Goal: Transaction & Acquisition: Purchase product/service

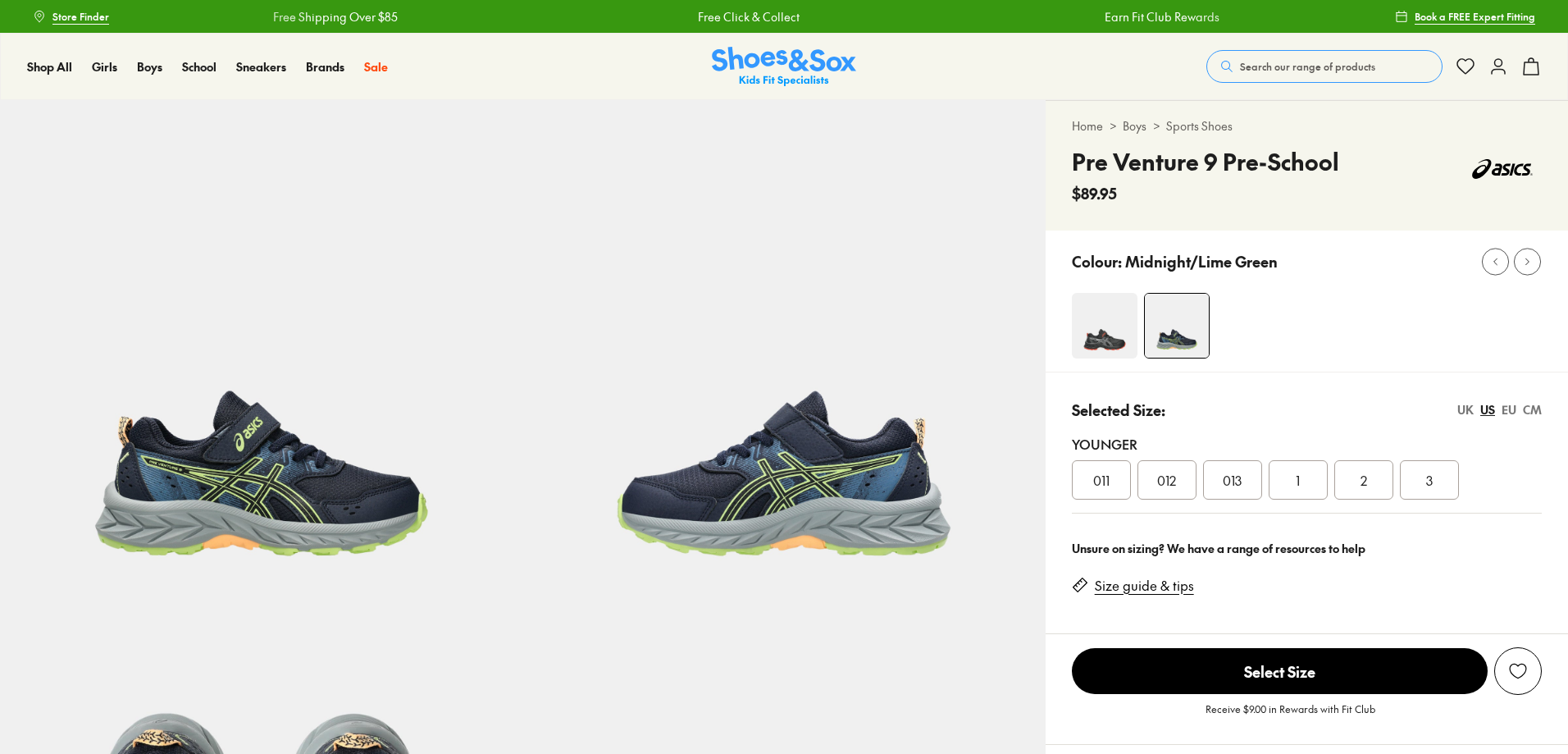
select select "*"
click at [1318, 70] on span "Search our range of products" at bounding box center [1307, 66] width 135 height 14
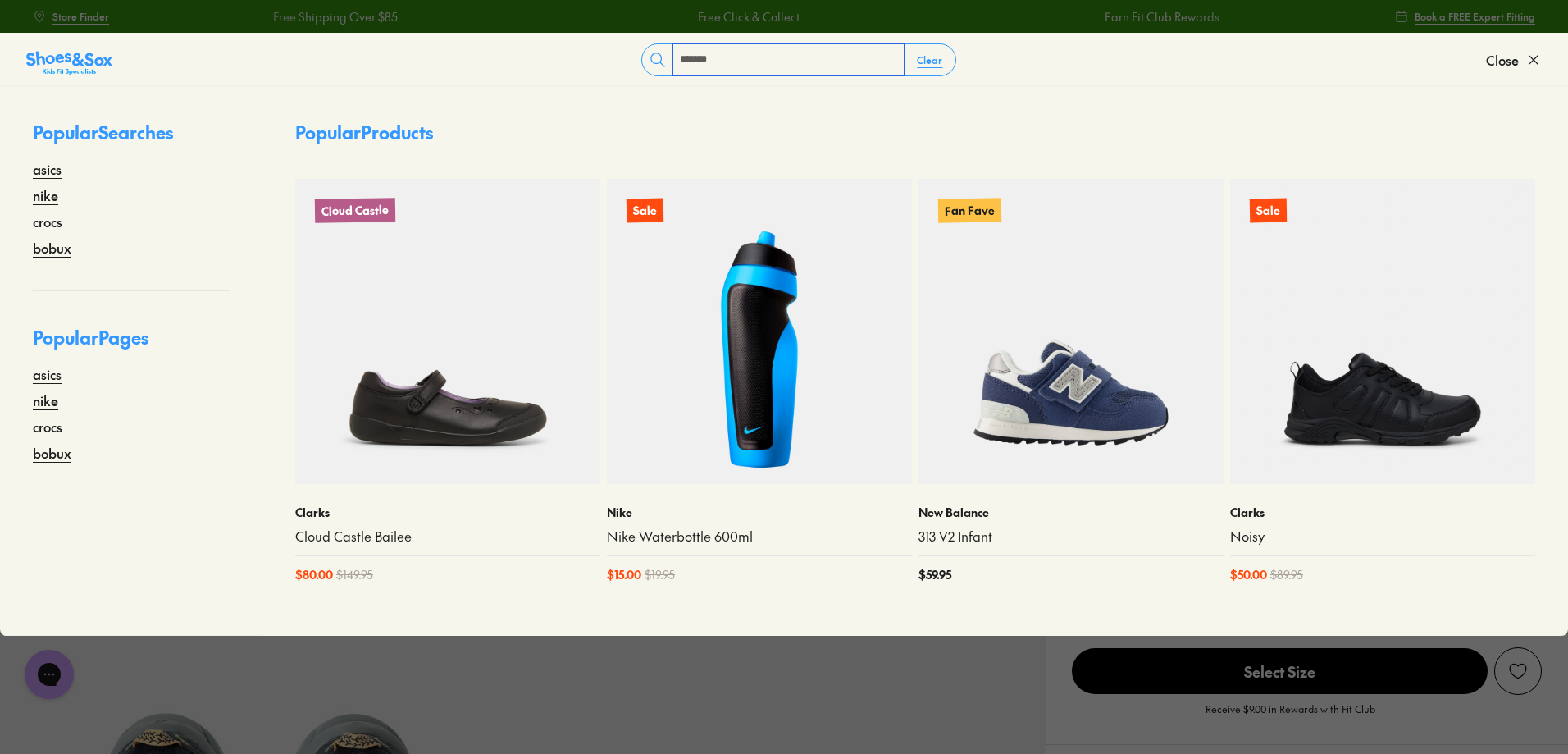
type input "*******"
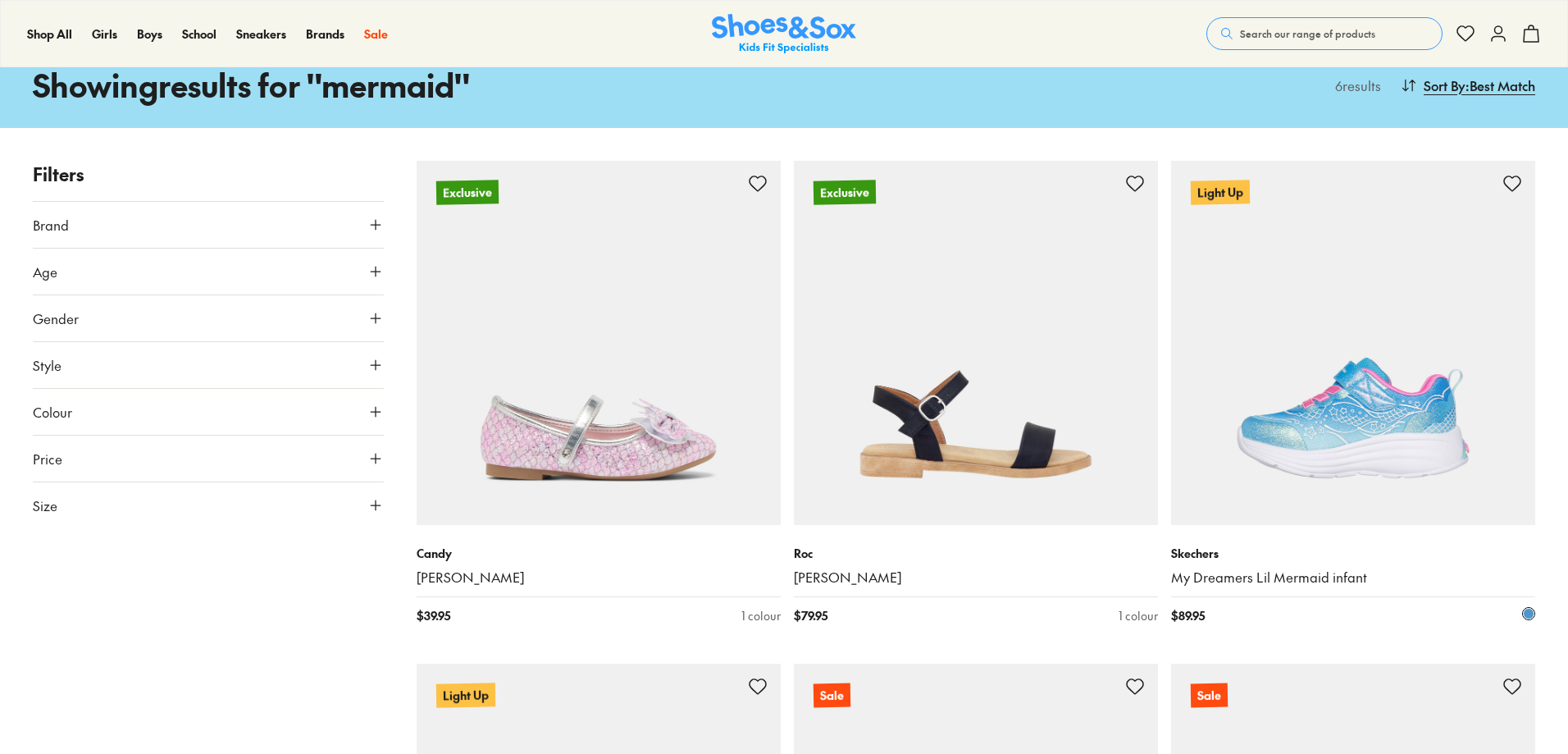
click at [1374, 349] on img at bounding box center [1352, 342] width 364 height 364
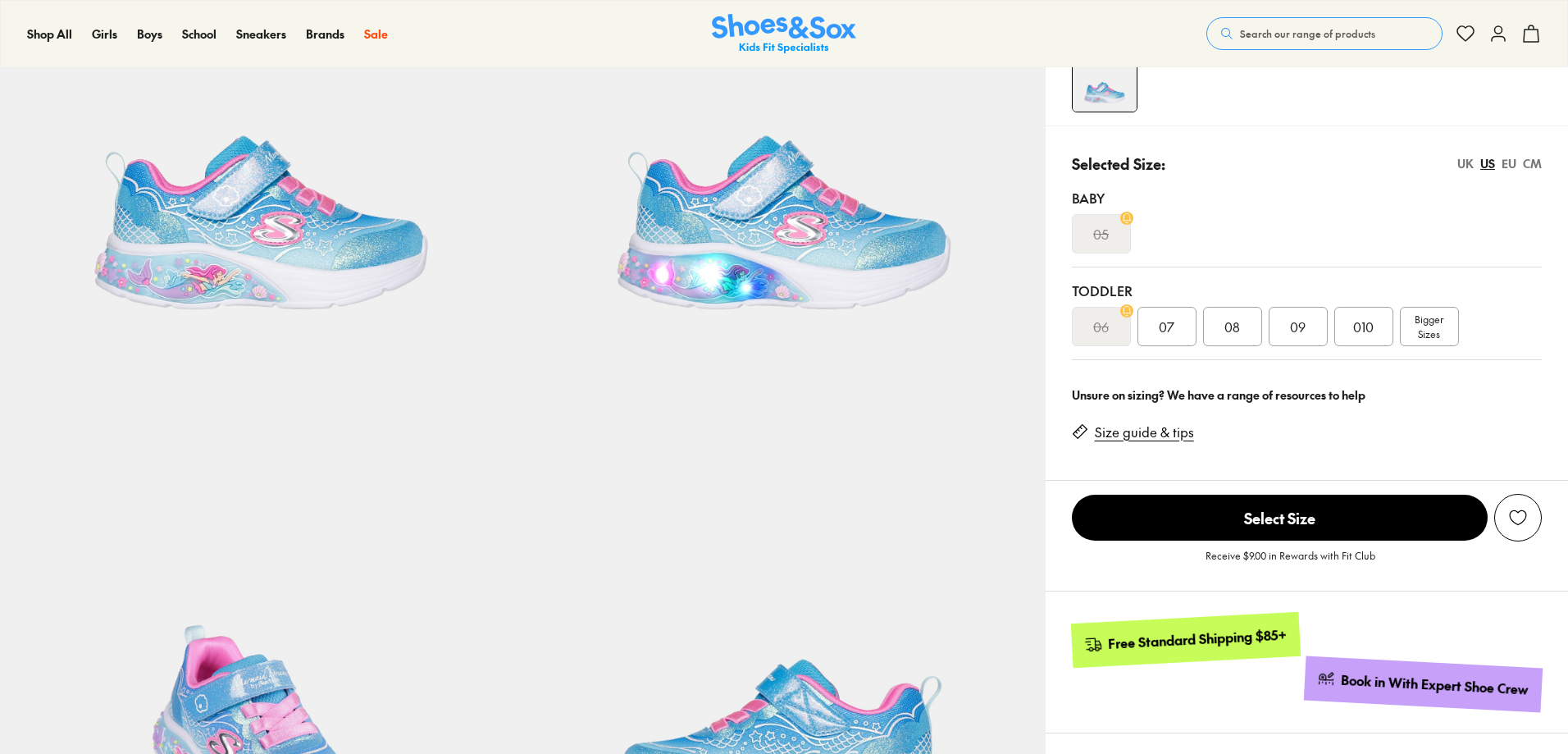
click at [1430, 331] on span "Bigger Sizes" at bounding box center [1429, 326] width 29 height 30
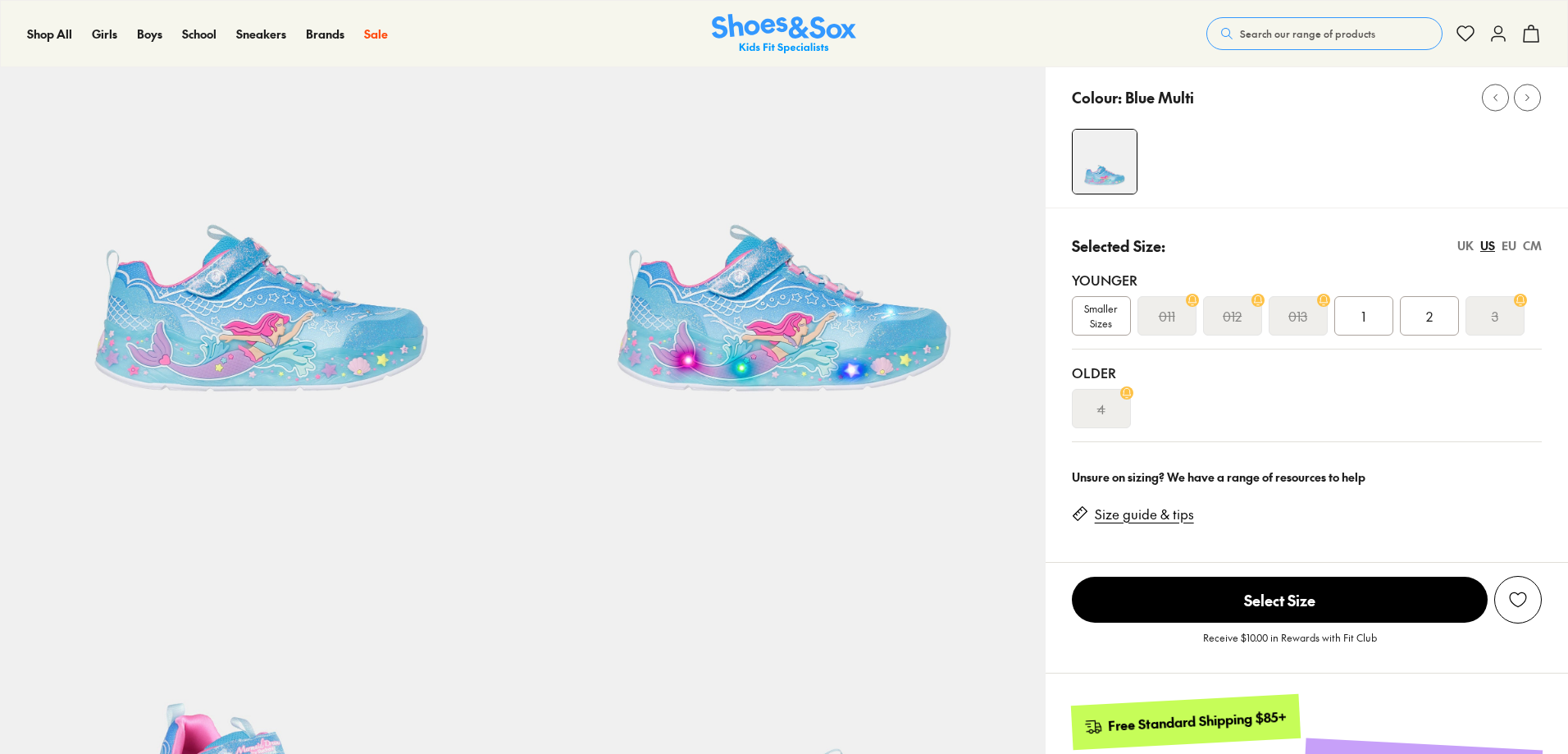
select select "*"
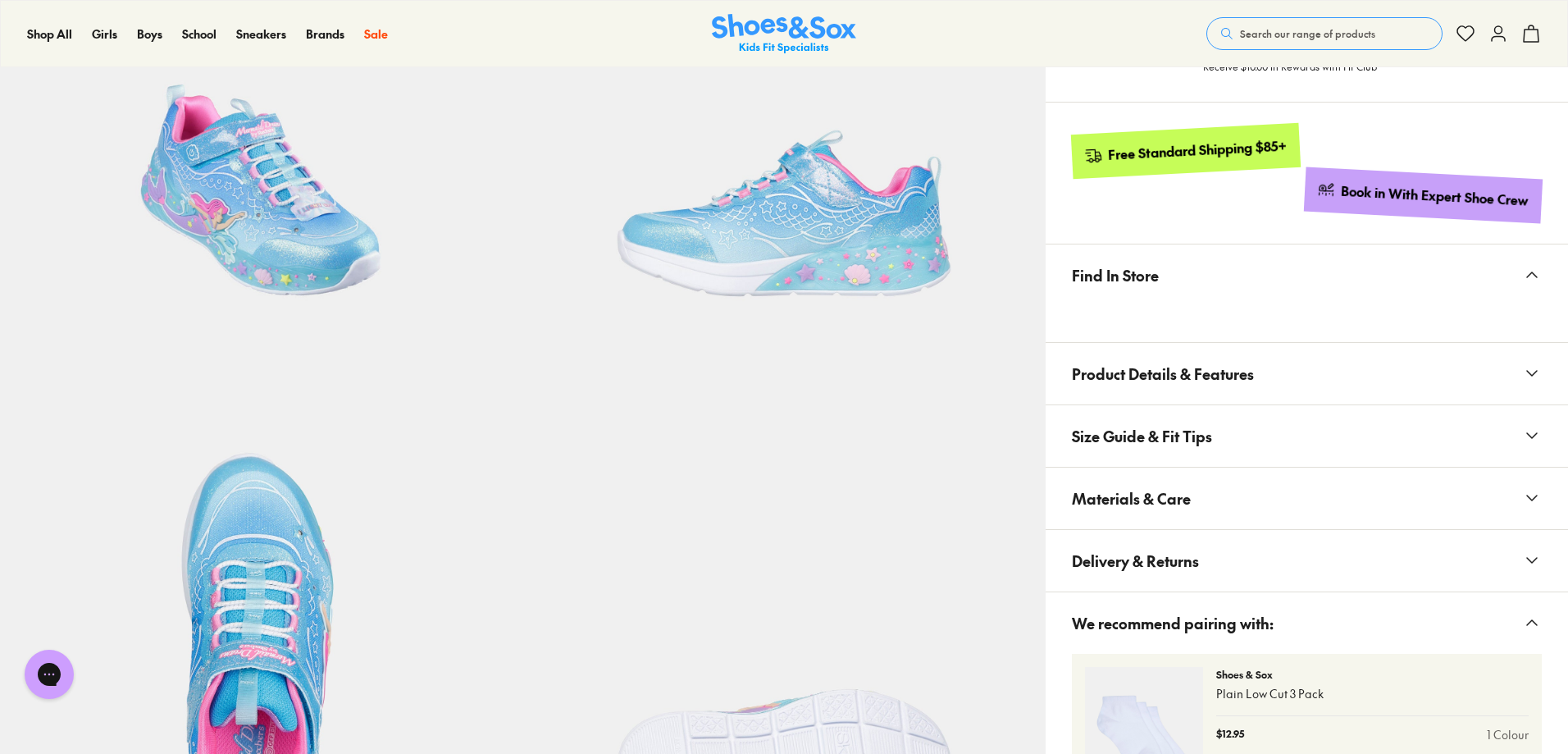
scroll to position [820, 0]
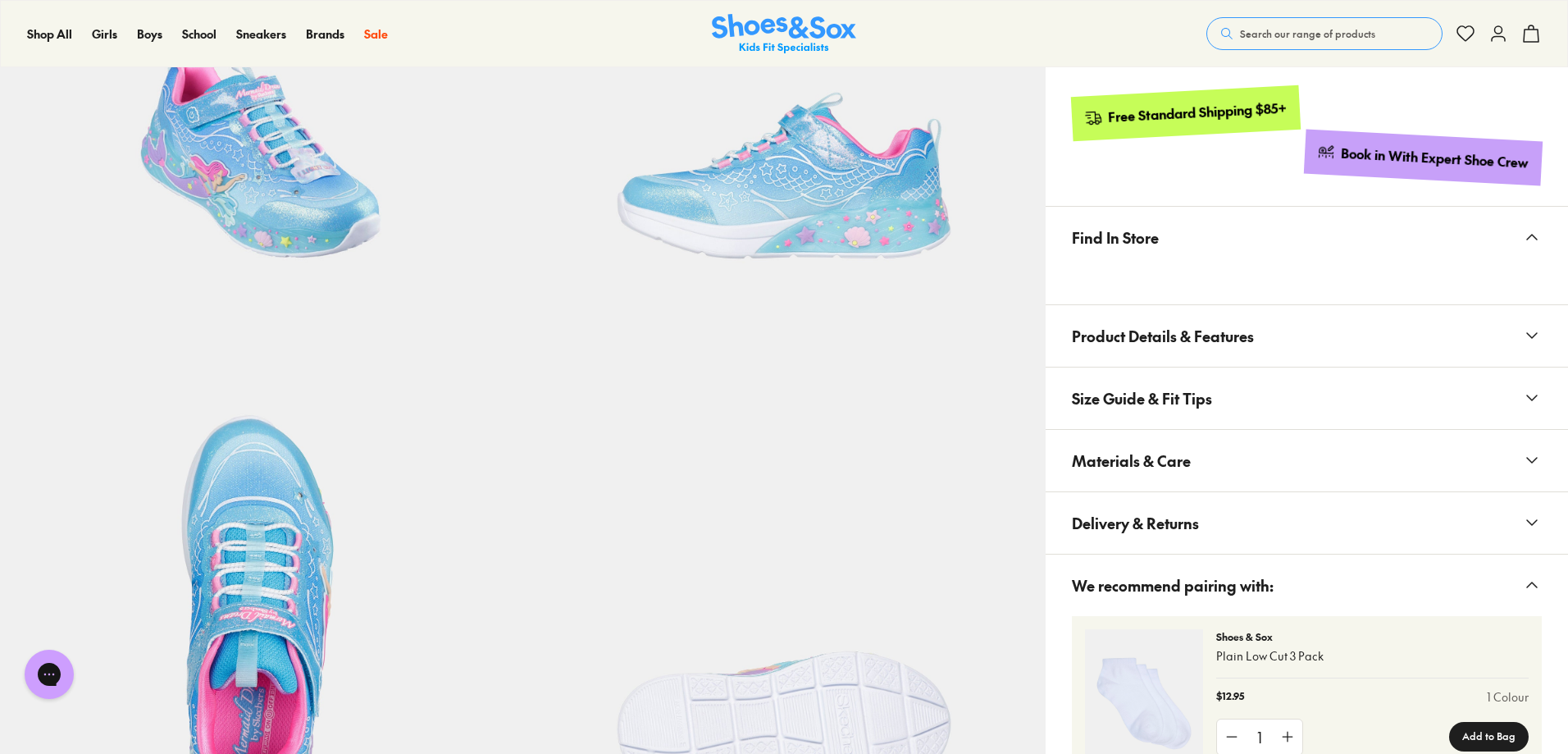
click at [1147, 439] on span "Materials & Care" at bounding box center [1131, 460] width 119 height 48
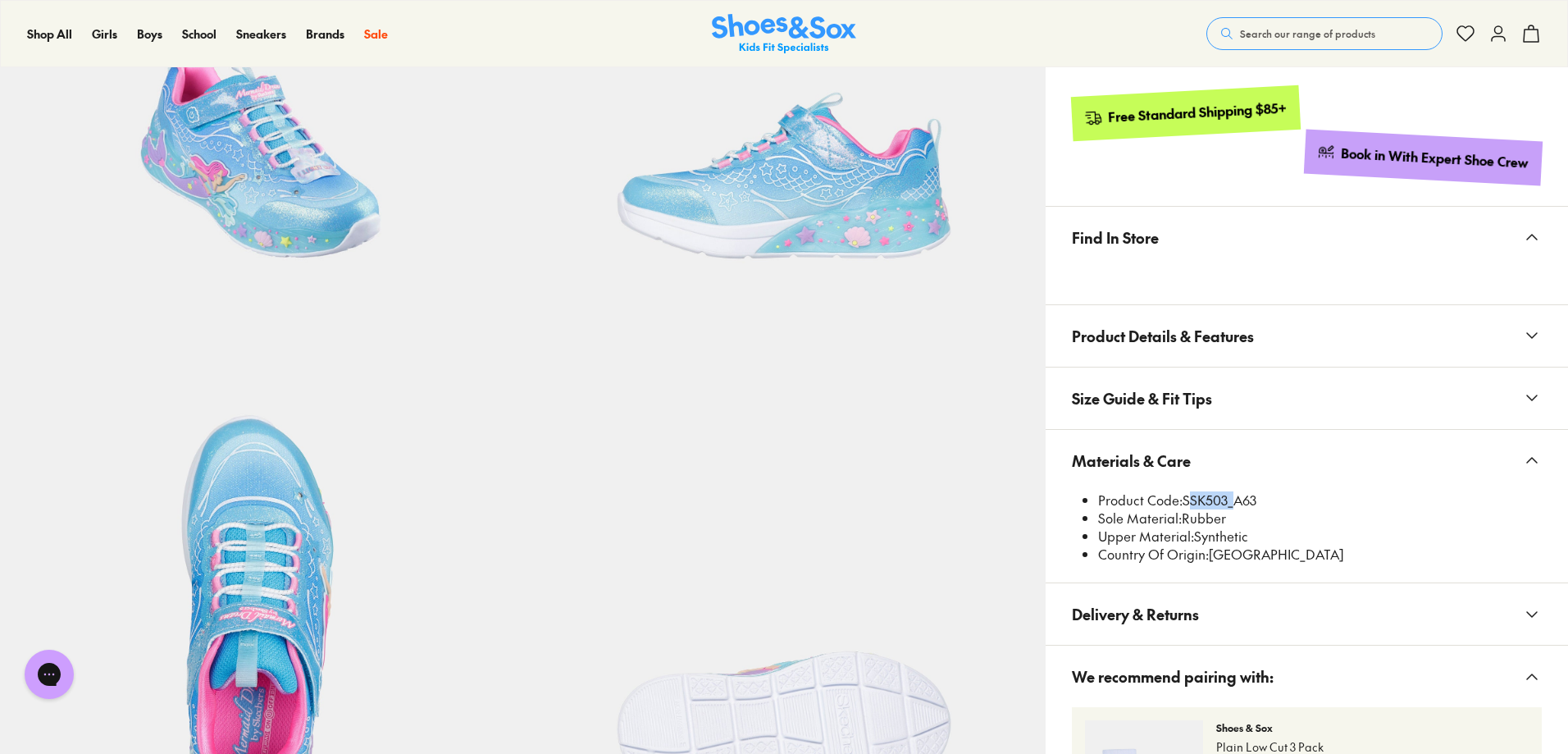
drag, startPoint x: 1186, startPoint y: 499, endPoint x: 1228, endPoint y: 497, distance: 42.0
click at [1228, 497] on li "Product Code: SSK503_A63" at bounding box center [1319, 500] width 444 height 18
copy li "SSK503"
